Goal: Information Seeking & Learning: Understand process/instructions

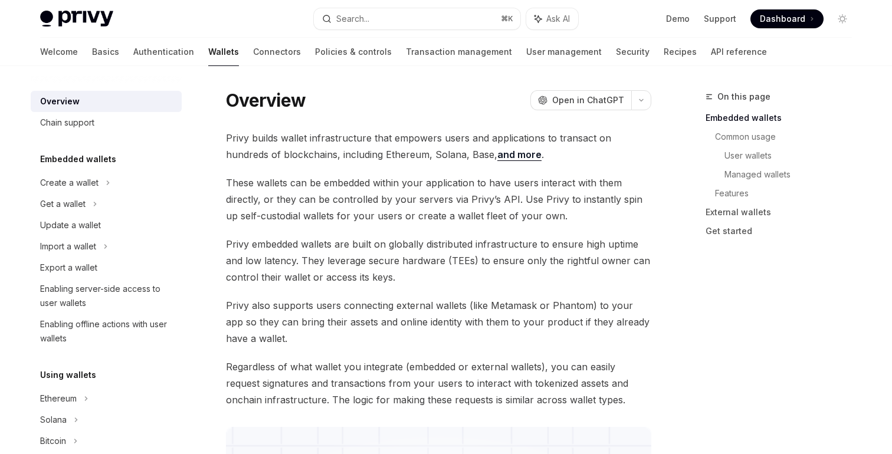
scroll to position [11, 0]
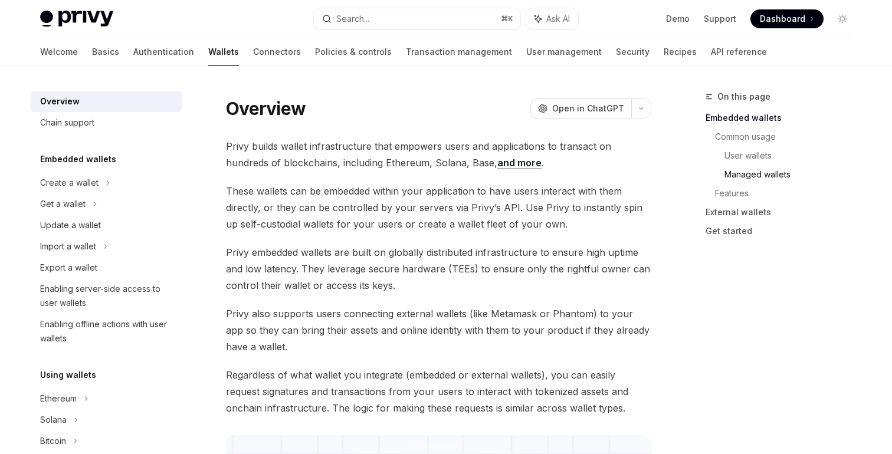
click at [750, 177] on link "Managed wallets" at bounding box center [793, 174] width 137 height 19
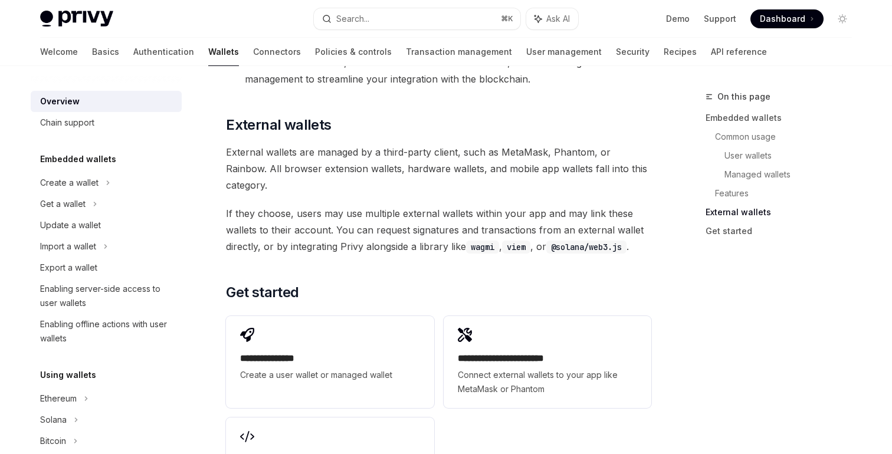
scroll to position [1727, 0]
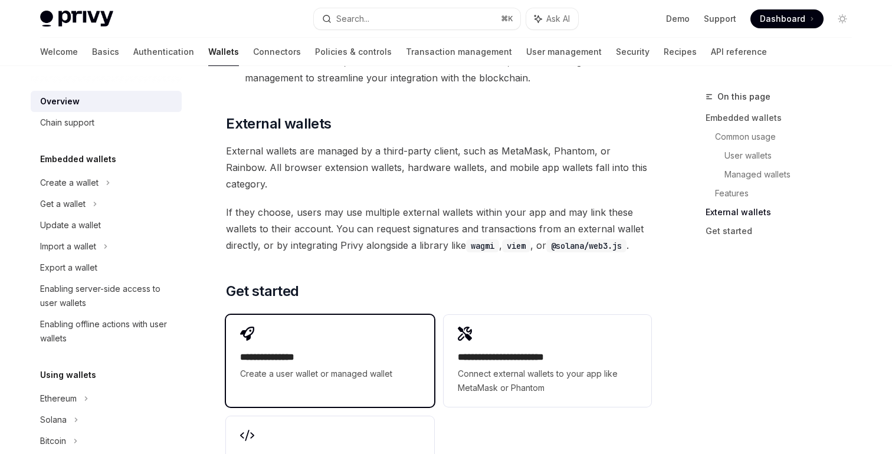
click at [401, 367] on span "Create a user wallet or managed wallet" at bounding box center [329, 374] width 179 height 14
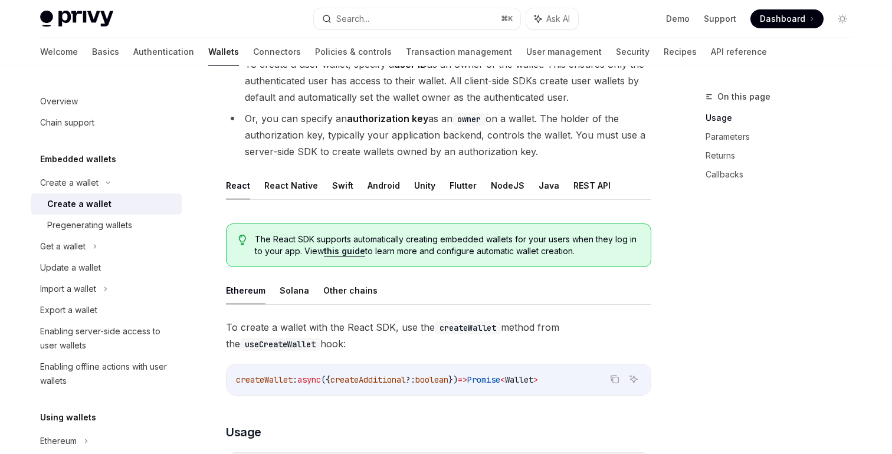
scroll to position [145, 0]
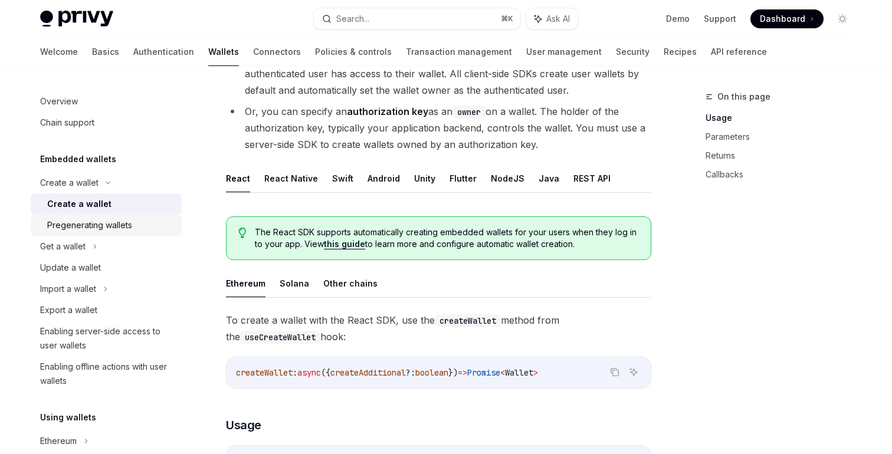
click at [106, 230] on div "Pregenerating wallets" at bounding box center [89, 225] width 85 height 14
type textarea "*"
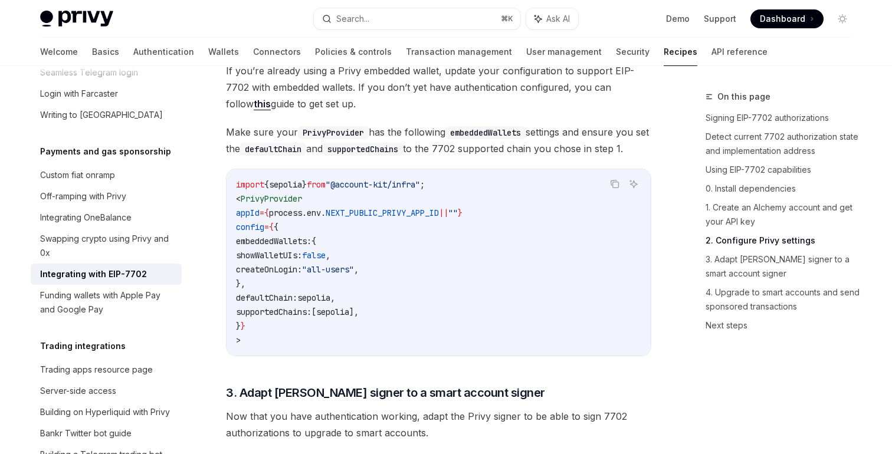
scroll to position [1461, 0]
